Goal: Task Accomplishment & Management: Use online tool/utility

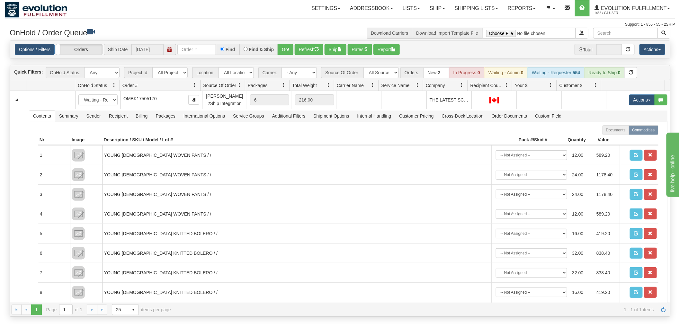
drag, startPoint x: 0, startPoint y: 0, endPoint x: 203, endPoint y: 51, distance: 208.9
click at [203, 51] on input "text" at bounding box center [196, 49] width 39 height 11
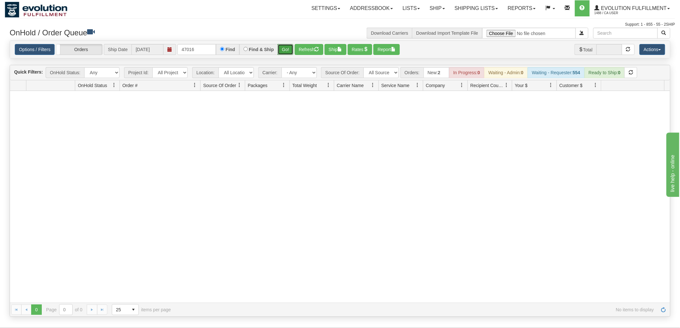
click at [280, 49] on button "Go!" at bounding box center [285, 49] width 16 height 11
click at [203, 49] on input "47016" at bounding box center [196, 49] width 39 height 11
type input "47016_BO01"
click at [638, 5] on link "Evolution Fulfillment 1488 / CA User" at bounding box center [631, 8] width 85 height 16
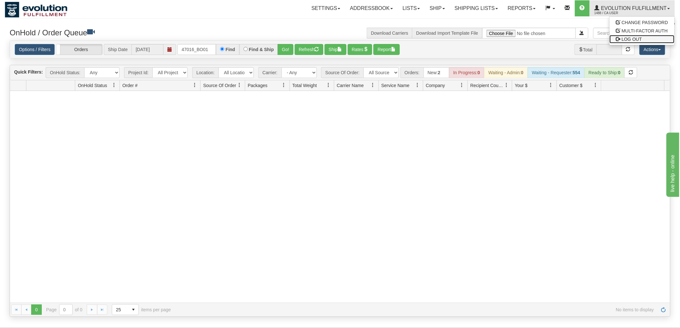
click at [633, 38] on span "LOG OUT" at bounding box center [631, 39] width 20 height 5
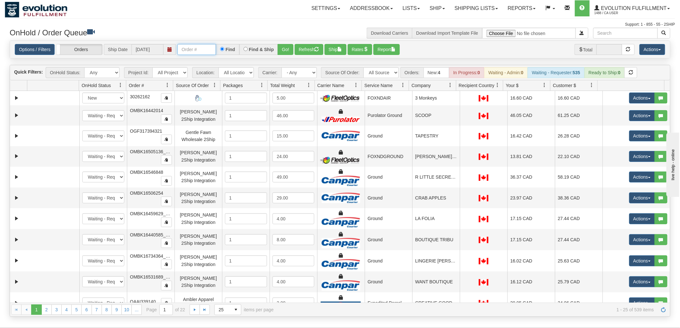
click at [195, 49] on input "text" at bounding box center [196, 49] width 39 height 11
type input "47016"
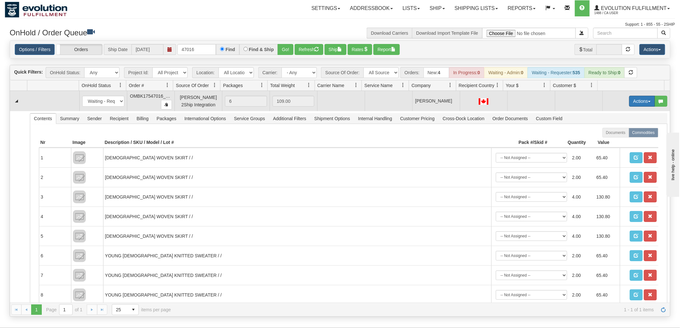
click at [631, 100] on button "Actions" at bounding box center [642, 101] width 26 height 11
click at [631, 129] on span "Rate All Services" at bounding box center [628, 129] width 39 height 5
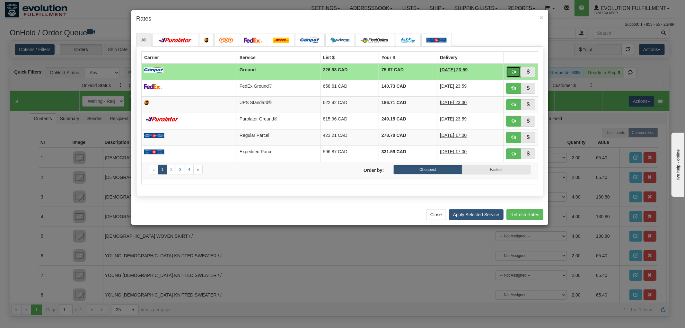
click at [510, 68] on button "button" at bounding box center [513, 71] width 15 height 11
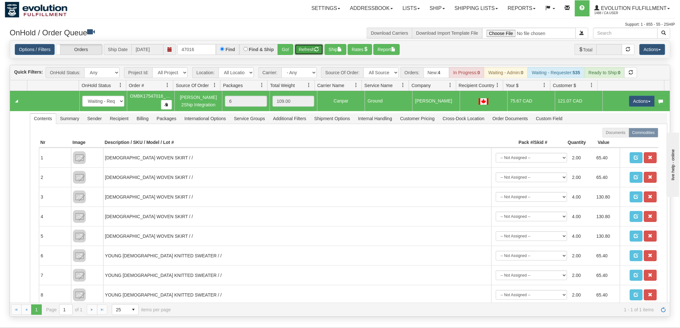
click at [316, 45] on button "Refresh" at bounding box center [308, 49] width 29 height 11
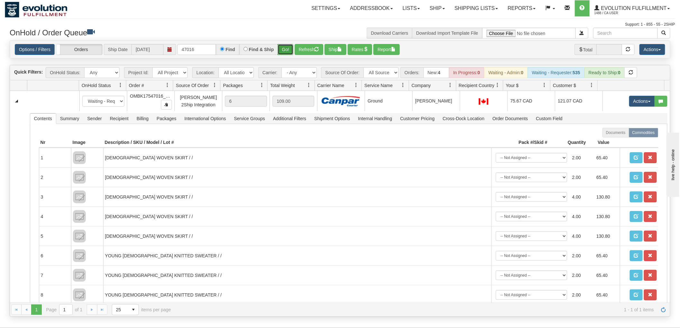
click at [284, 50] on button "Go!" at bounding box center [285, 49] width 16 height 11
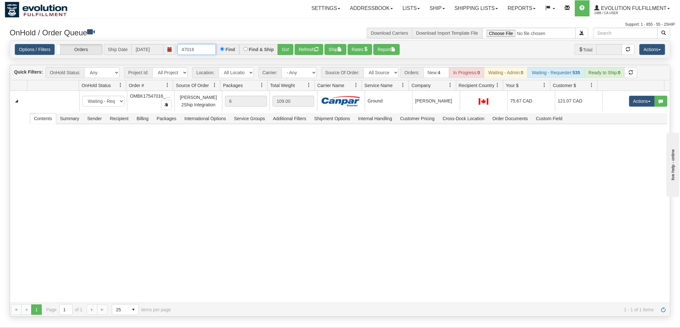
drag, startPoint x: 204, startPoint y: 49, endPoint x: 40, endPoint y: 56, distance: 164.2
click at [41, 56] on div "Options / Filters Group Shipments Orders Ship Date [DATE] 47016 Find Find & Shi…" at bounding box center [340, 49] width 660 height 17
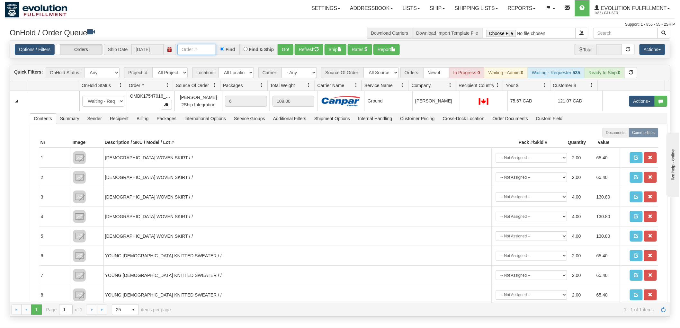
click at [196, 50] on input "text" at bounding box center [196, 49] width 39 height 11
type input "34261"
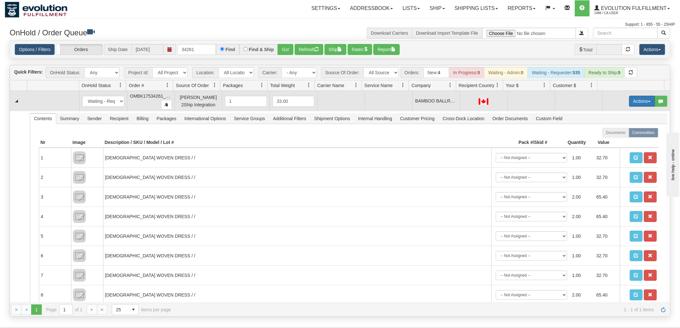
click at [629, 97] on button "Actions" at bounding box center [642, 101] width 26 height 11
click at [624, 130] on span "Rate All Services" at bounding box center [628, 129] width 39 height 5
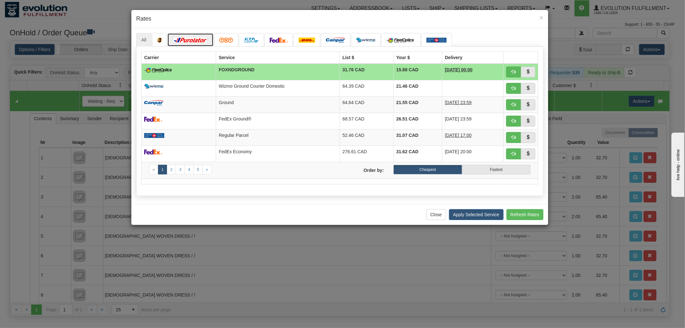
click at [195, 38] on img at bounding box center [190, 40] width 36 height 5
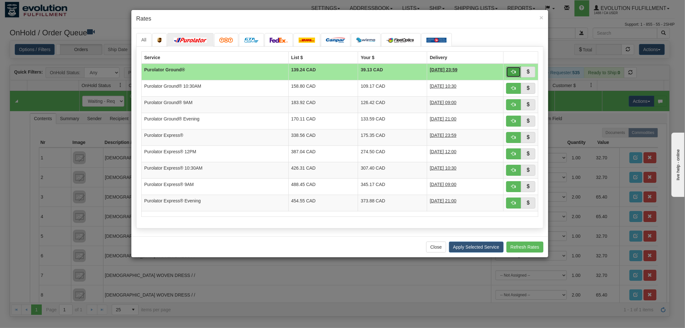
click at [516, 75] on button "button" at bounding box center [513, 71] width 15 height 11
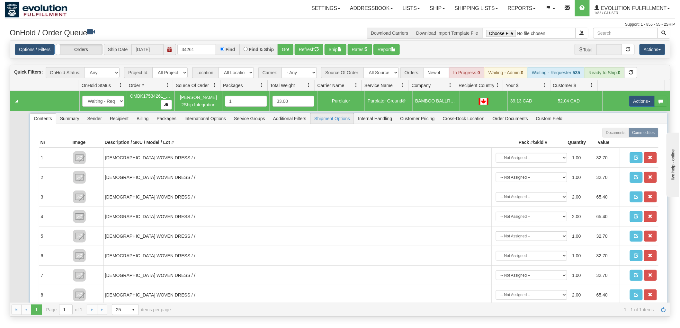
click at [333, 119] on span "Shipment Options" at bounding box center [331, 118] width 43 height 10
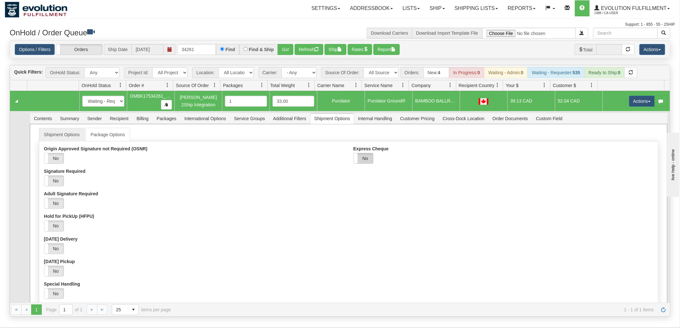
click at [369, 156] on label "No" at bounding box center [363, 158] width 19 height 10
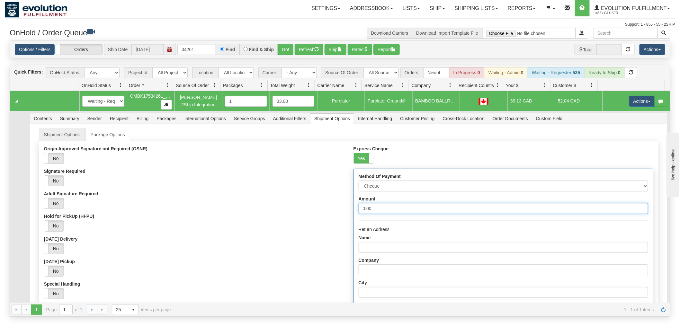
drag, startPoint x: 442, startPoint y: 205, endPoint x: 333, endPoint y: 203, distance: 108.6
click at [333, 203] on div "Origin Approved Signature not Required (OSNR) Yes No Signature Required Yes No …" at bounding box center [348, 296] width 618 height 300
type input "1000"
click at [333, 203] on div "Yes No" at bounding box center [194, 203] width 300 height 11
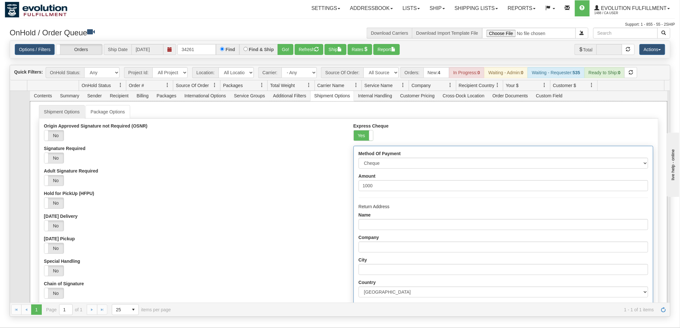
scroll to position [36, 0]
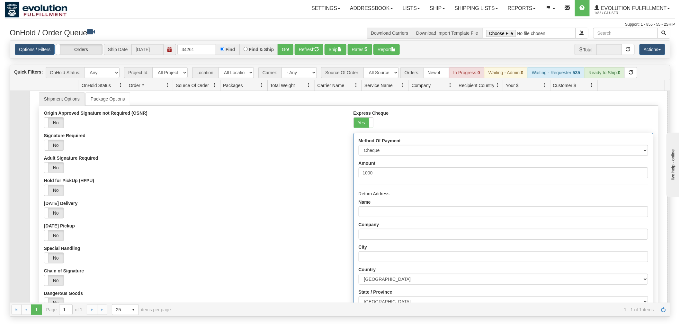
click at [376, 222] on label "Company" at bounding box center [368, 224] width 21 height 5
click at [376, 229] on input "Company" at bounding box center [502, 234] width 289 height 11
click at [376, 213] on input "Name" at bounding box center [502, 211] width 289 height 11
type input "Evolution fulfilment"
click at [371, 238] on input "Company" at bounding box center [502, 234] width 289 height 11
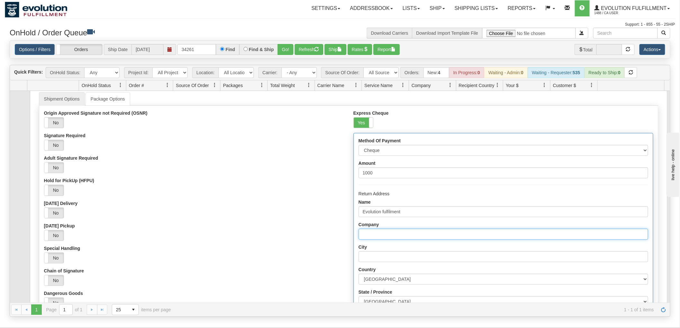
type input "Evolution fulfilment"
click at [381, 258] on input "City" at bounding box center [502, 256] width 289 height 11
type input "Delta"
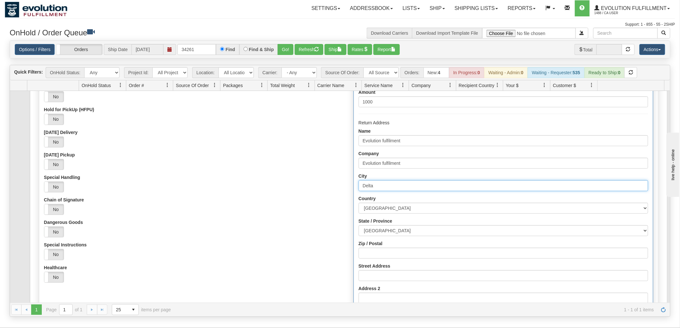
scroll to position [107, 0]
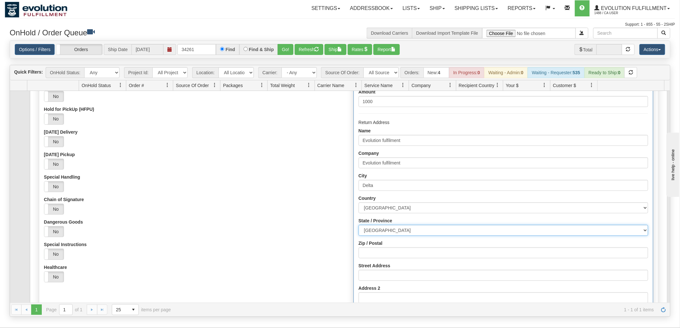
click at [371, 229] on select "[GEOGRAPHIC_DATA] [GEOGRAPHIC_DATA] [GEOGRAPHIC_DATA] [GEOGRAPHIC_DATA] [GEOGRA…" at bounding box center [502, 230] width 289 height 11
select select "BC"
click at [358, 225] on select "[GEOGRAPHIC_DATA] [GEOGRAPHIC_DATA] [GEOGRAPHIC_DATA] [GEOGRAPHIC_DATA] [GEOGRA…" at bounding box center [502, 230] width 289 height 11
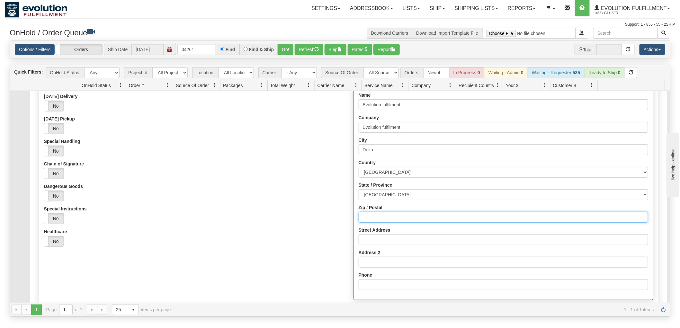
click at [383, 217] on input "Zip / Postal" at bounding box center [502, 217] width 289 height 11
type input "V4G1K3"
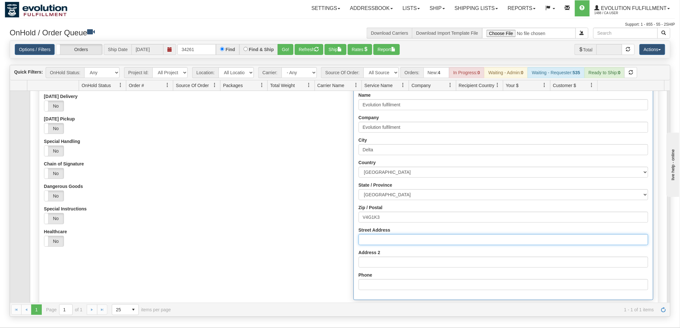
click at [383, 236] on input "Street Address" at bounding box center [502, 239] width 289 height 11
type input "[STREET_ADDRESS]"
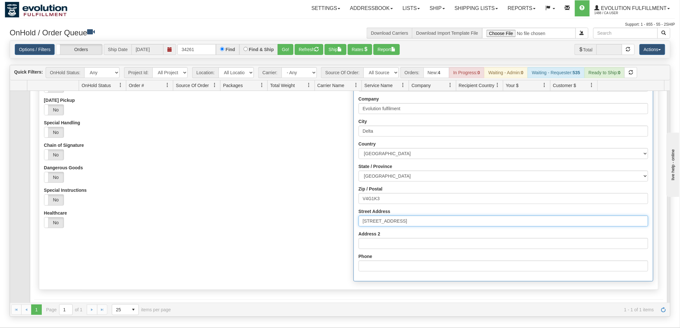
scroll to position [180, 0]
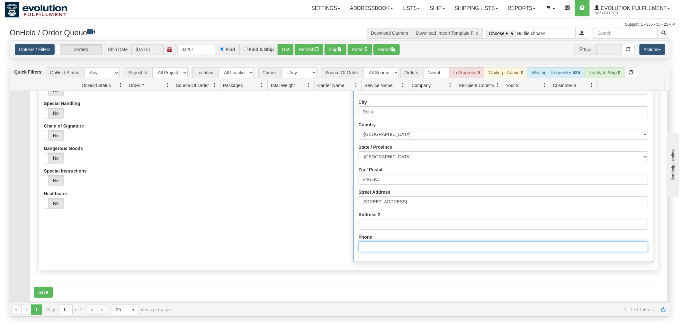
click at [377, 243] on input "Phone" at bounding box center [502, 246] width 289 height 11
type input "6049402228"
click at [288, 215] on div "Origin Approved Signature not Required (OSNR) Yes No Signature Required Yes No …" at bounding box center [348, 116] width 618 height 300
click at [43, 292] on button "Save" at bounding box center [43, 292] width 19 height 11
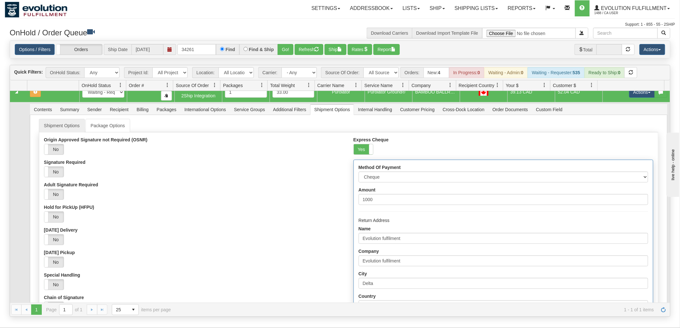
scroll to position [0, 0]
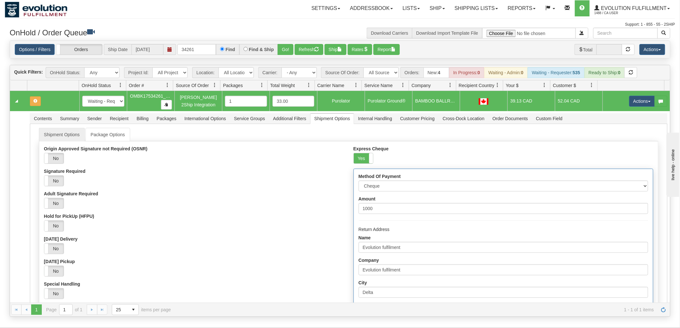
click at [631, 95] on td "Actions Open Refresh Rates Rate All Services Ship Delete Edit Items" at bounding box center [635, 101] width 67 height 21
click at [636, 104] on button "Actions" at bounding box center [642, 101] width 26 height 11
click at [617, 121] on span "Refresh Rates" at bounding box center [625, 121] width 33 height 5
click at [310, 44] on button "Refresh" at bounding box center [308, 49] width 29 height 11
